Goal: Task Accomplishment & Management: Manage account settings

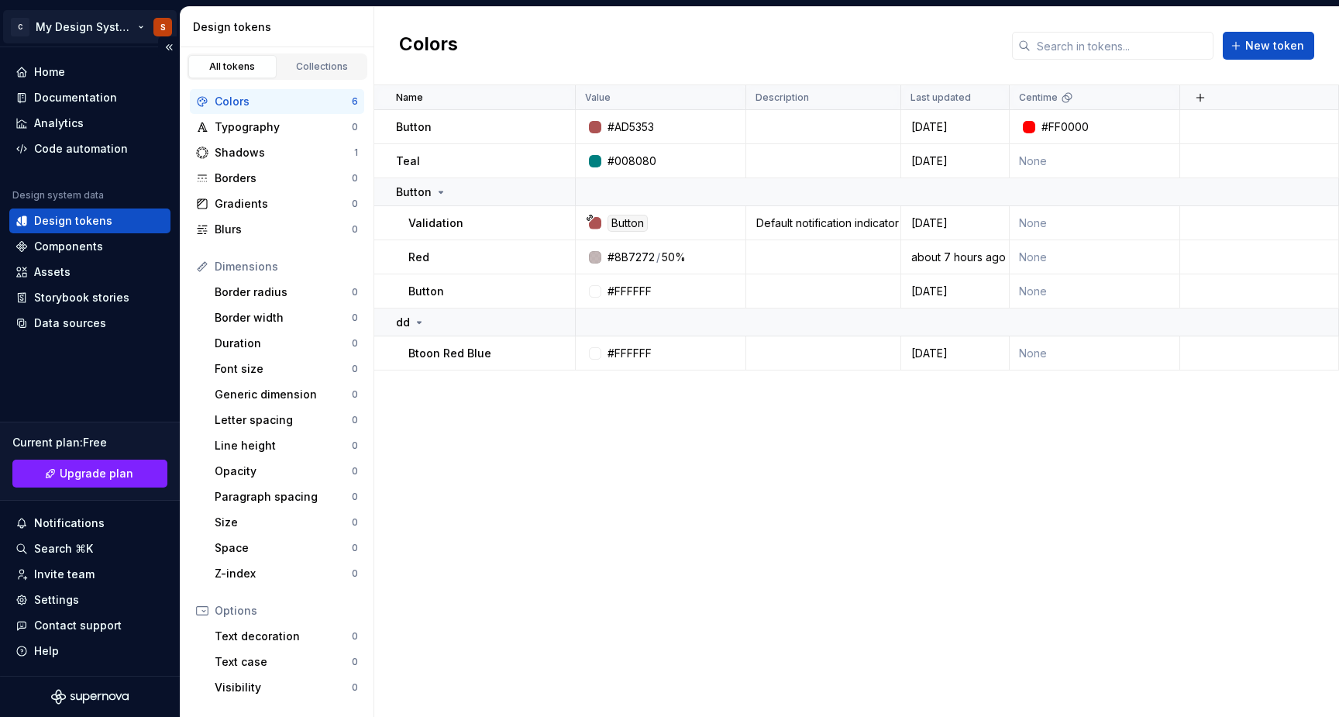
click at [67, 32] on html "C My Design System S Home Documentation Analytics Code automation Design system…" at bounding box center [669, 358] width 1339 height 717
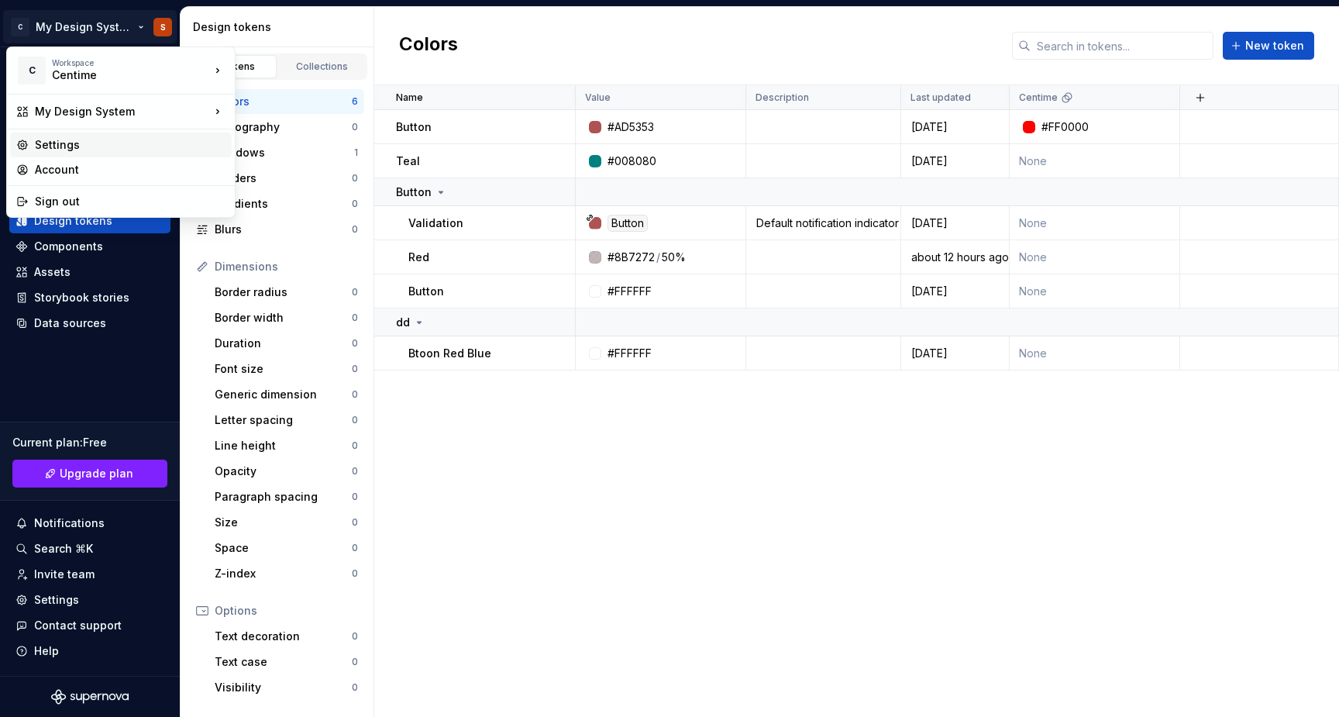
click at [81, 143] on div "Settings" at bounding box center [130, 144] width 191 height 15
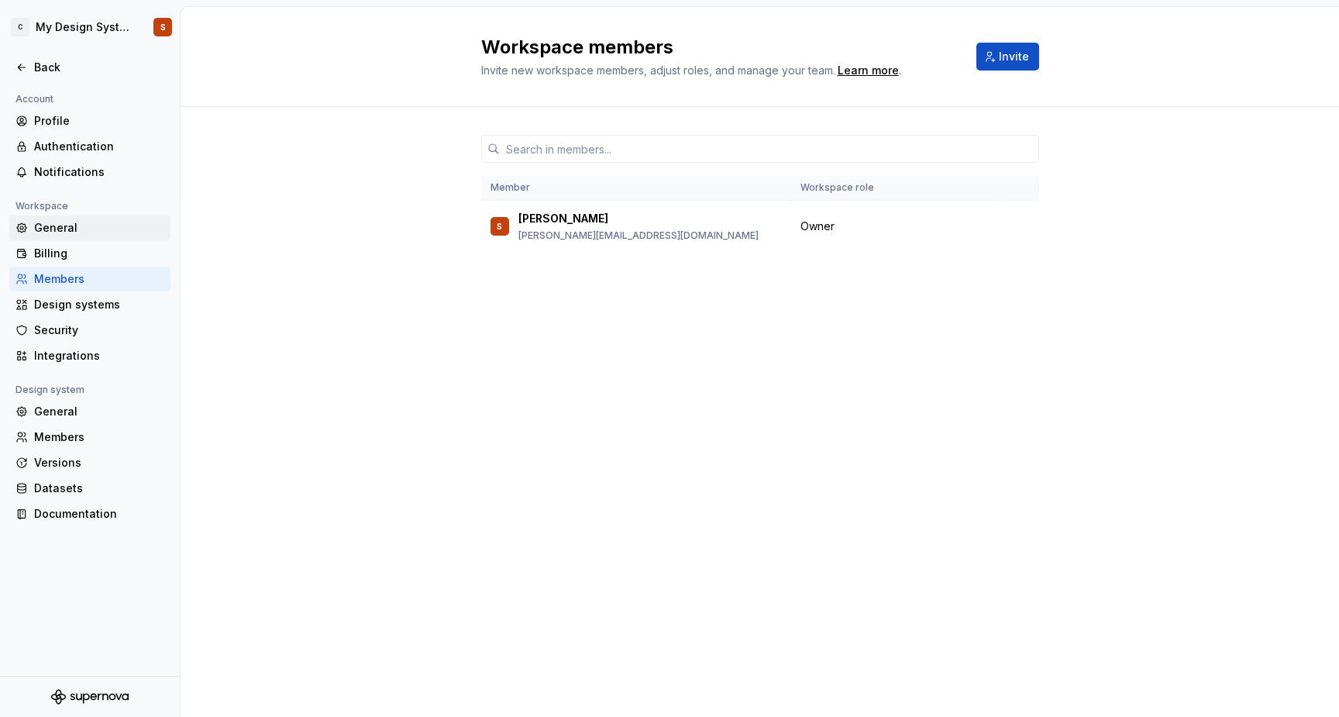
click at [51, 229] on div "General" at bounding box center [99, 227] width 130 height 15
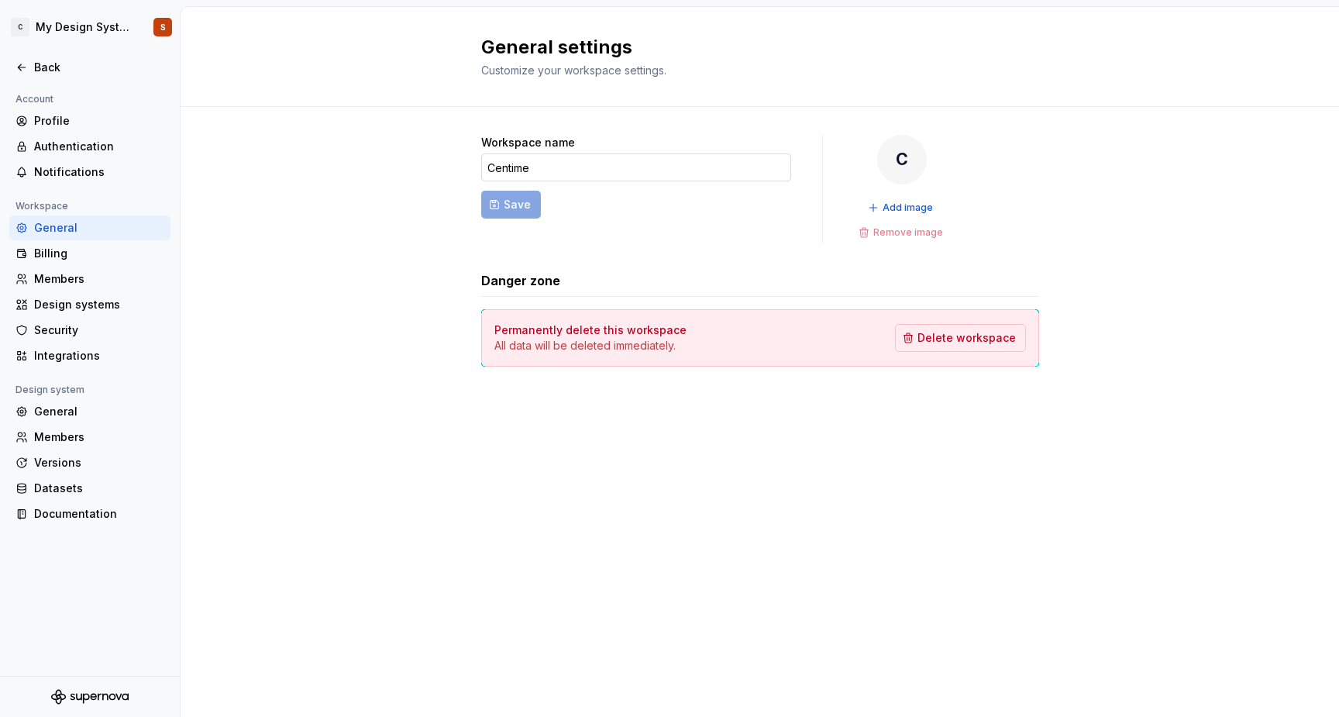
click at [557, 174] on input "Centime" at bounding box center [636, 167] width 310 height 28
type input "Centime/aasd/asdasd/asdasd/asdasd/asdasd/asdasd/asdasd"
click at [960, 490] on div "General settings Customize your workspace settings. Workspace name Centime/aasd…" at bounding box center [759, 362] width 1158 height 710
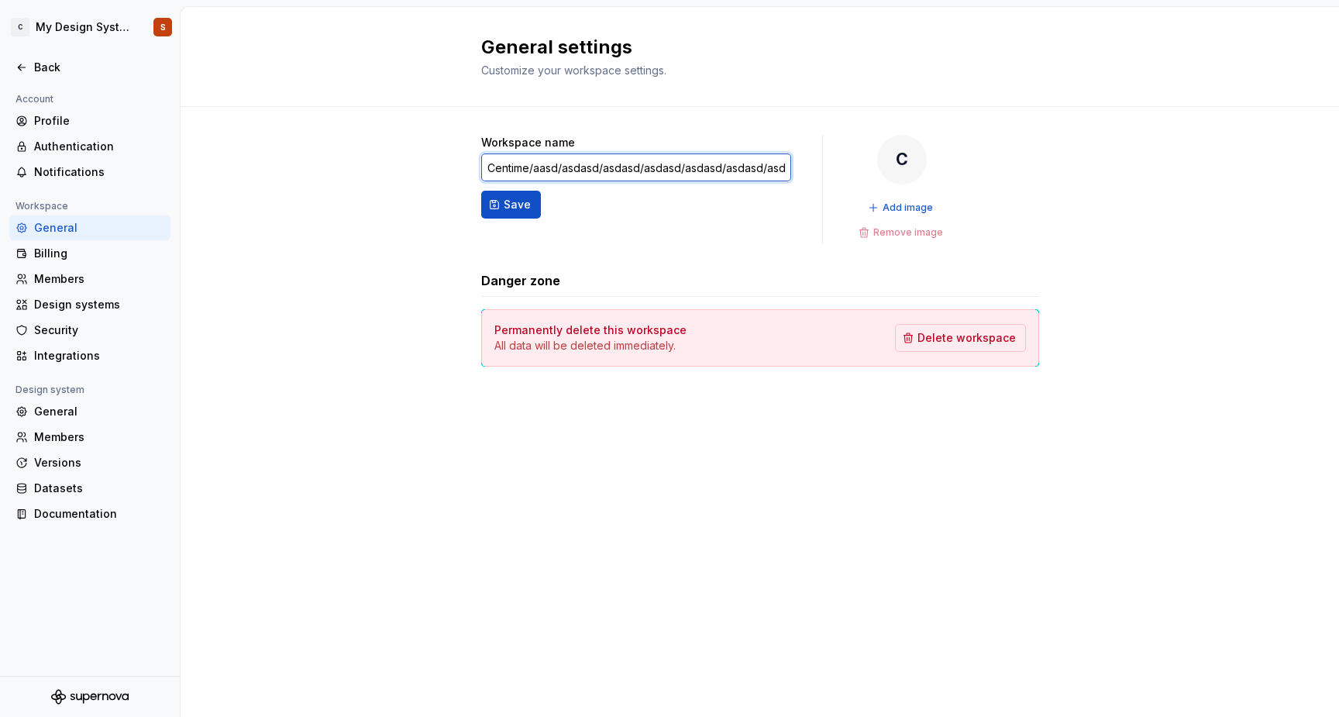
click at [672, 174] on input "Centime/aasd/asdasd/asdasd/asdasd/asdasd/asdasd/asdasd" at bounding box center [636, 167] width 310 height 28
